Goal: Task Accomplishment & Management: Use online tool/utility

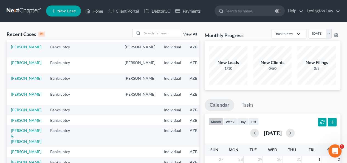
scroll to position [129, 0]
click at [14, 128] on link "[PERSON_NAME] & [PERSON_NAME]" at bounding box center [26, 136] width 30 height 16
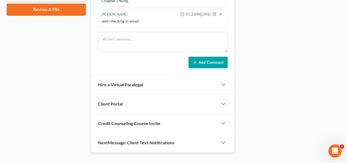
scroll to position [274, 0]
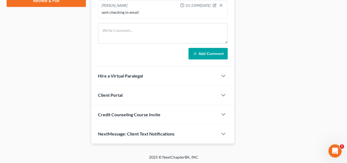
click at [185, 114] on div "Credit Counseling Course Invite" at bounding box center [154, 114] width 126 height 19
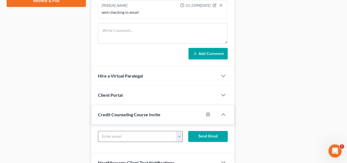
click at [180, 135] on button "button" at bounding box center [179, 136] width 7 height 10
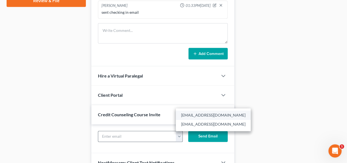
click at [186, 116] on link "[EMAIL_ADDRESS][DOMAIN_NAME]" at bounding box center [213, 114] width 75 height 9
type input "[EMAIL_ADDRESS][DOMAIN_NAME]"
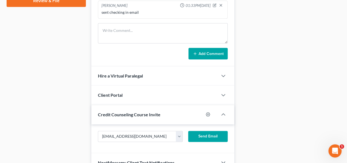
click at [204, 132] on button "Send Email" at bounding box center [207, 135] width 39 height 11
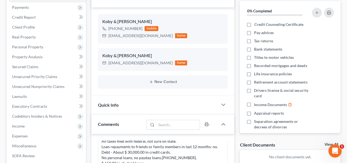
scroll to position [0, 0]
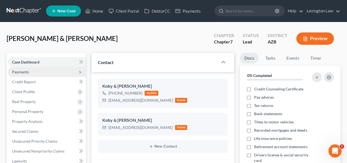
click at [32, 73] on span "Payments" at bounding box center [47, 72] width 78 height 10
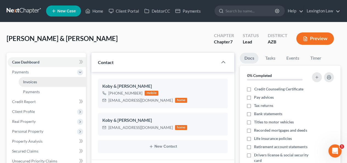
click at [37, 83] on span "Invoices" at bounding box center [30, 81] width 14 height 5
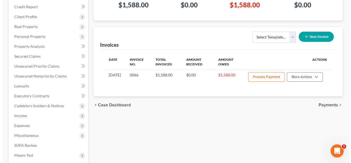
scroll to position [95, 0]
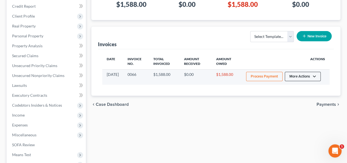
click at [315, 77] on button "More Actions" at bounding box center [303, 76] width 36 height 9
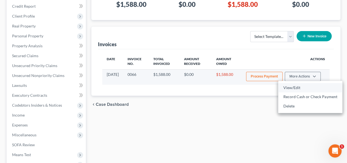
click at [296, 85] on link "View/Edit" at bounding box center [310, 87] width 64 height 9
select select "0"
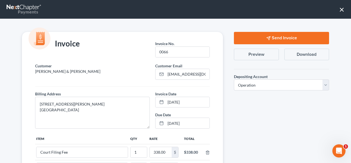
click at [274, 37] on button "Send Invoice" at bounding box center [281, 38] width 95 height 12
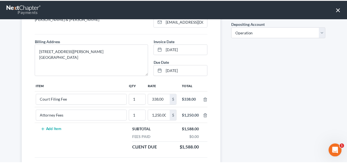
scroll to position [101, 0]
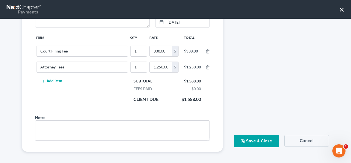
click at [254, 137] on button "Save & Close" at bounding box center [256, 141] width 45 height 12
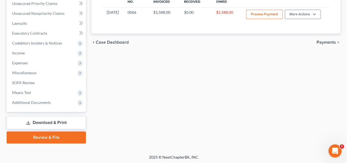
scroll to position [158, 0]
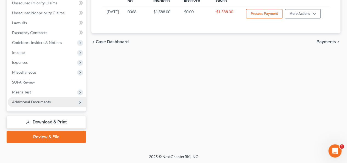
click at [47, 103] on span "Additional Documents" at bounding box center [31, 101] width 39 height 5
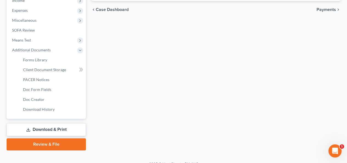
scroll to position [197, 0]
